Goal: Task Accomplishment & Management: Use online tool/utility

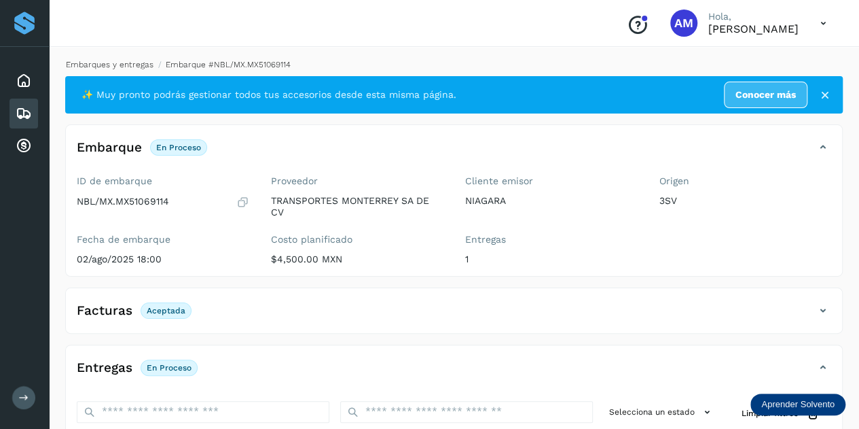
click at [129, 67] on link "Embarques y entregas" at bounding box center [110, 65] width 88 height 10
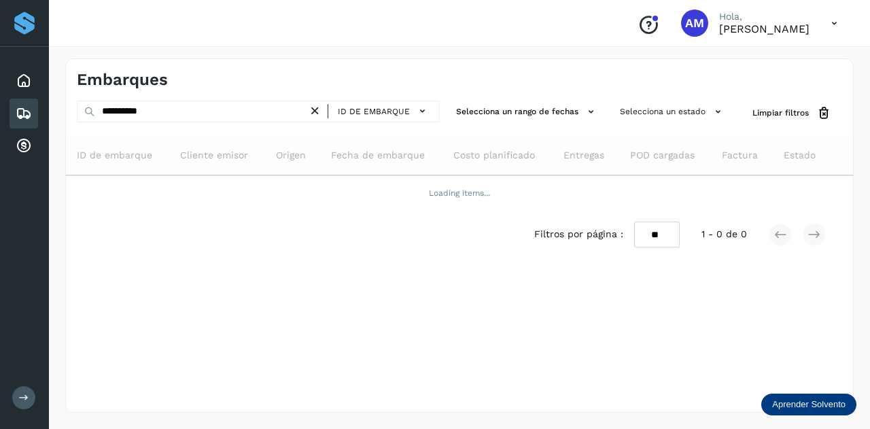
click at [318, 116] on icon at bounding box center [315, 111] width 14 height 14
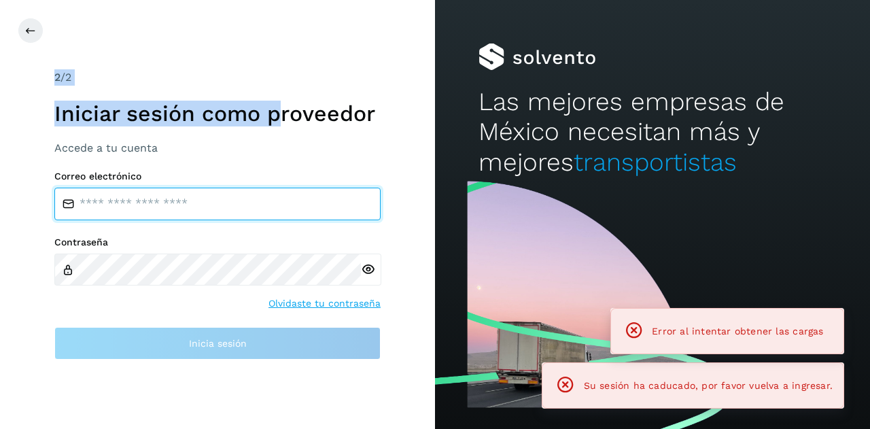
type input "**********"
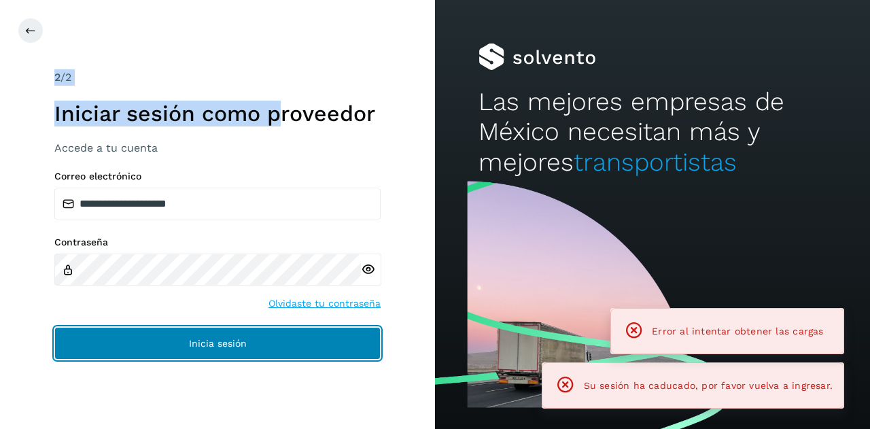
click at [190, 340] on span "Inicia sesión" at bounding box center [218, 343] width 58 height 10
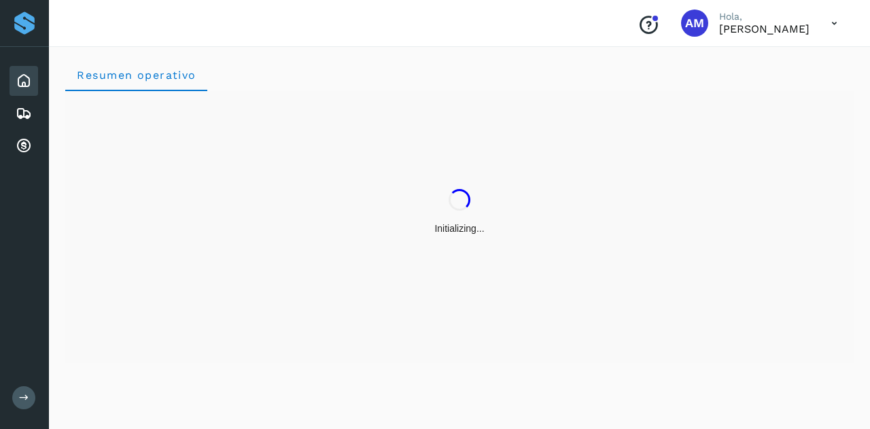
click at [24, 401] on icon at bounding box center [24, 397] width 10 height 10
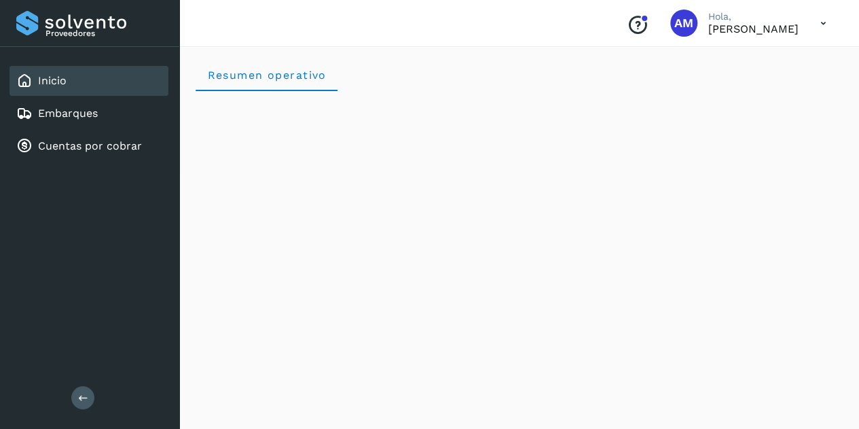
click at [68, 391] on div "Proveedores Inicio Embarques Cuentas por cobrar Salir" at bounding box center [89, 214] width 179 height 429
click at [80, 395] on icon at bounding box center [83, 397] width 10 height 10
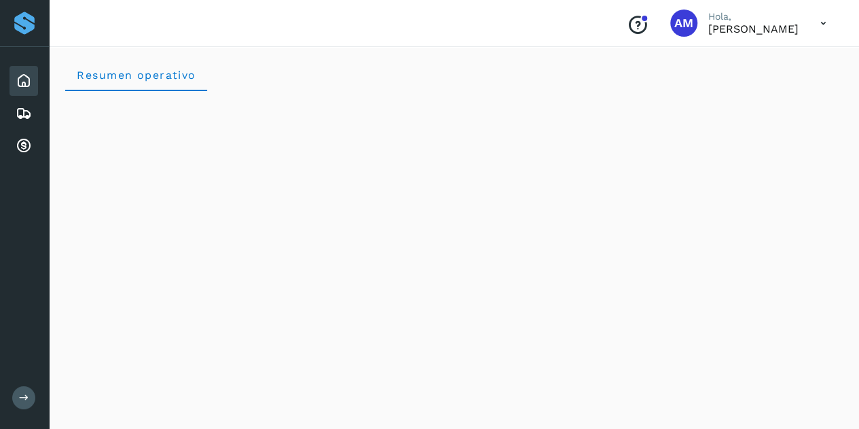
click at [36, 75] on div "Inicio" at bounding box center [24, 81] width 29 height 30
click at [27, 141] on icon at bounding box center [24, 146] width 16 height 16
click at [30, 120] on icon at bounding box center [24, 113] width 16 height 16
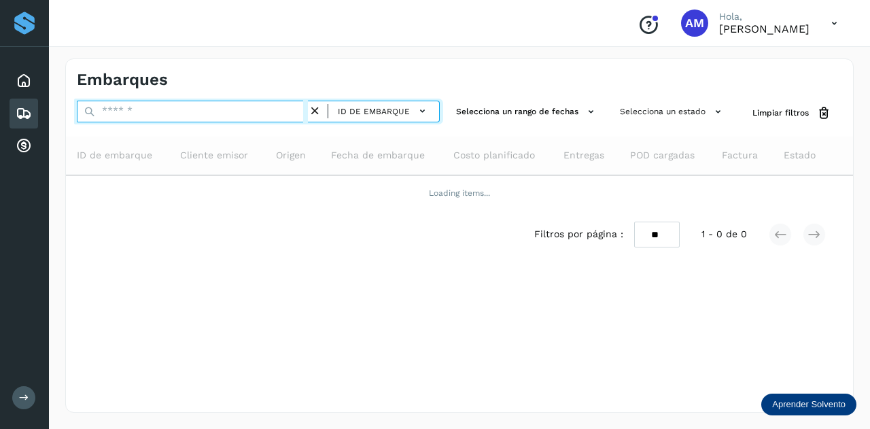
click at [126, 115] on input "text" at bounding box center [192, 112] width 231 height 22
type input "*"
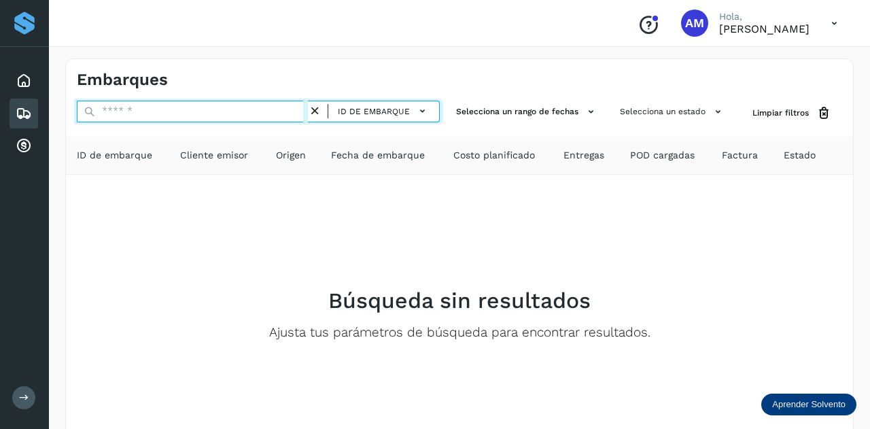
paste input "**********"
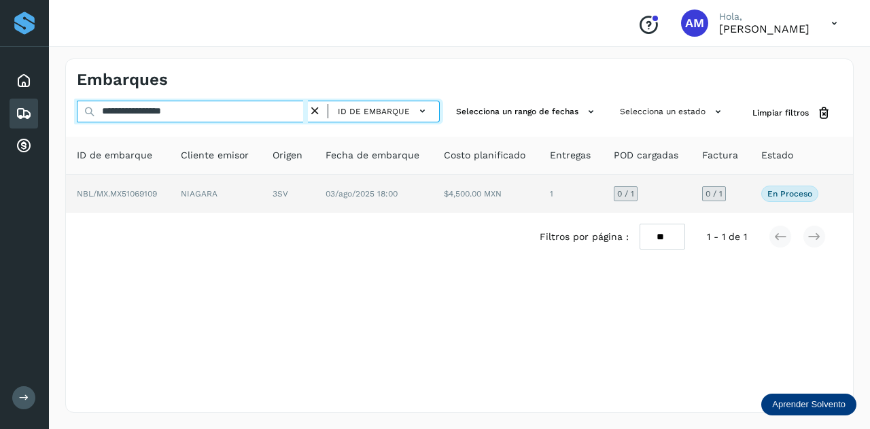
type input "**********"
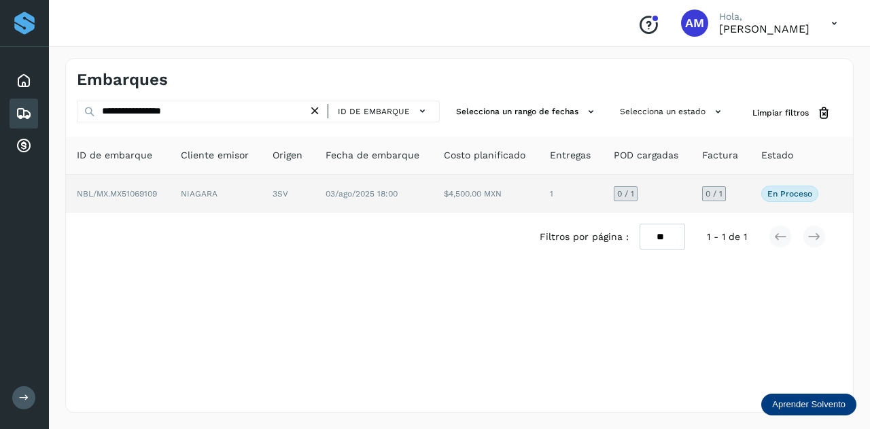
click at [262, 190] on td "NIAGARA" at bounding box center [288, 194] width 53 height 38
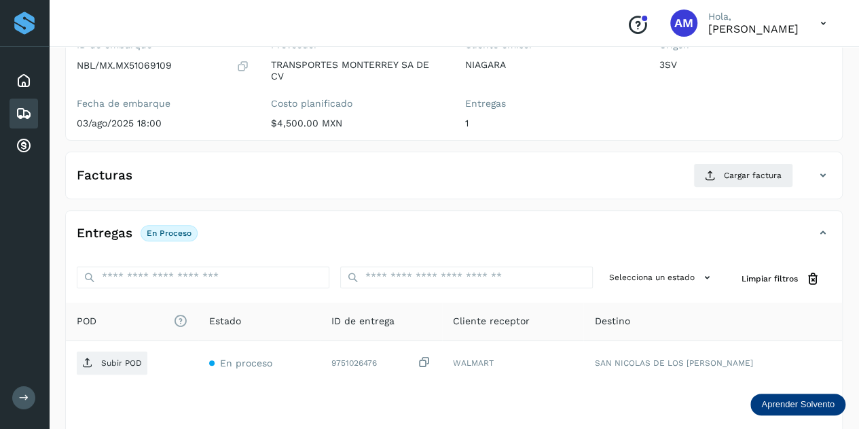
scroll to position [204, 0]
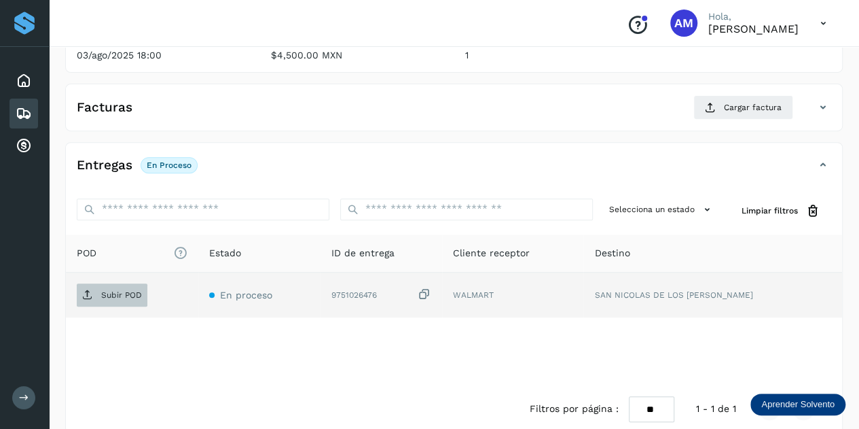
click at [105, 299] on span "Subir POD" at bounding box center [112, 295] width 71 height 22
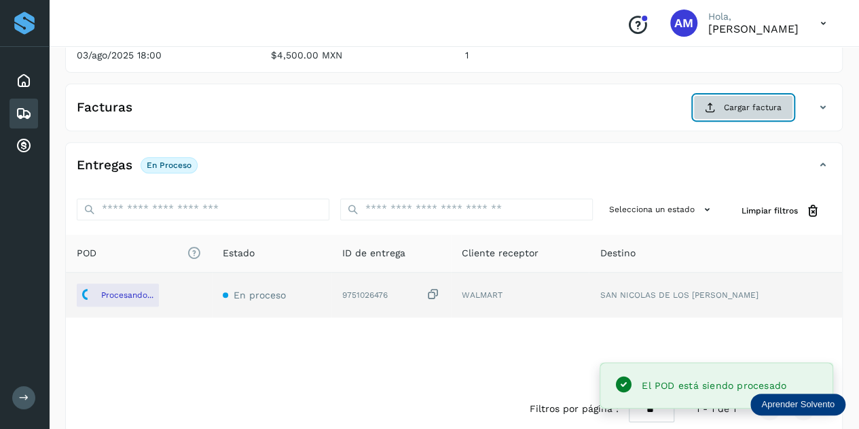
click at [726, 103] on span "Cargar factura" at bounding box center [753, 107] width 58 height 12
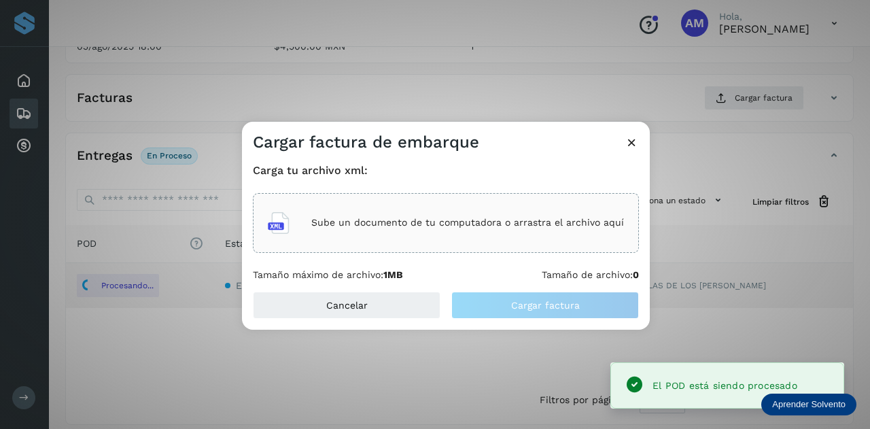
click at [394, 230] on div "Sube un documento de tu computadora o arrastra el archivo aquí" at bounding box center [446, 222] width 356 height 37
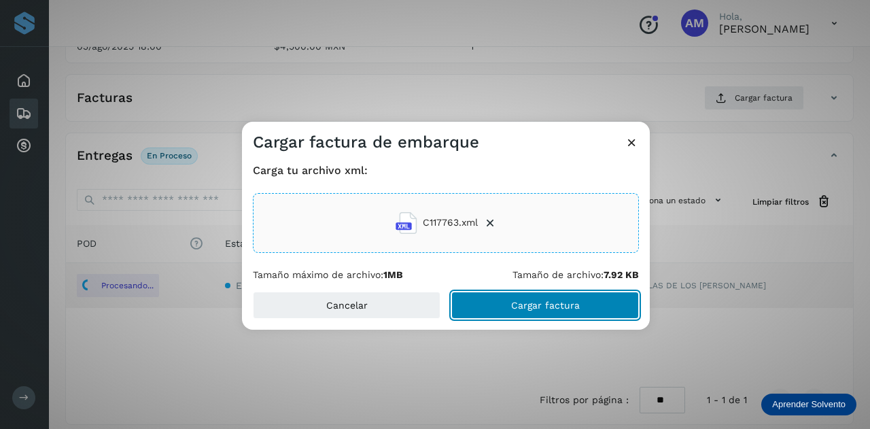
click at [496, 305] on button "Cargar factura" at bounding box center [545, 304] width 188 height 27
